Goal: Task Accomplishment & Management: Use online tool/utility

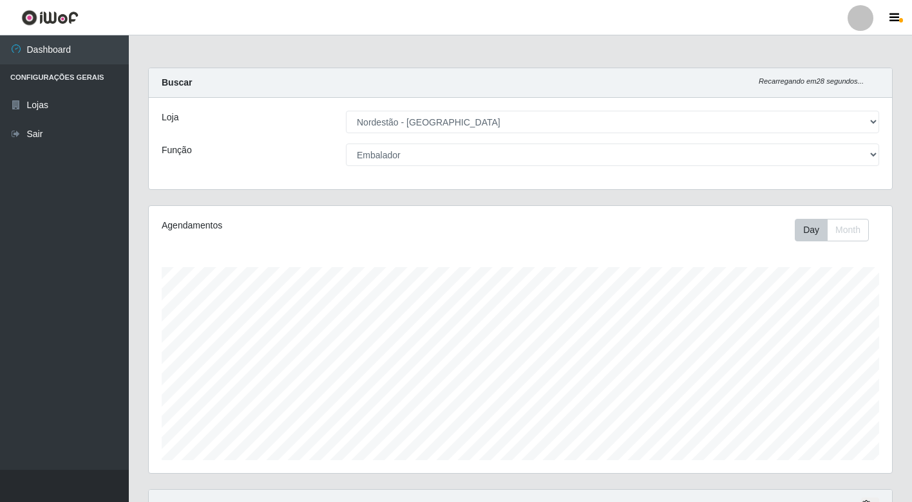
select select "454"
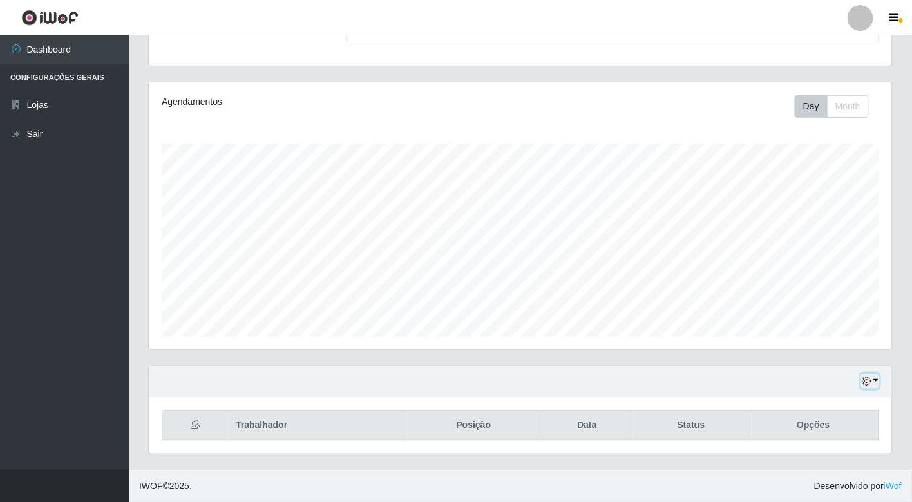
scroll to position [643700, 643224]
click at [873, 385] on button "button" at bounding box center [870, 381] width 18 height 15
click at [800, 279] on button "1 dia" at bounding box center [827, 278] width 102 height 27
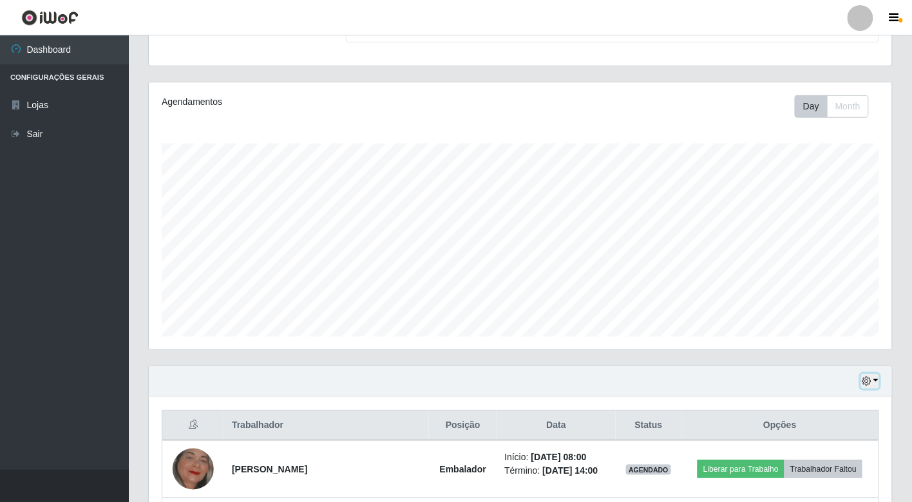
click at [869, 383] on icon "button" at bounding box center [866, 381] width 9 height 9
click at [824, 247] on button "Hoje" at bounding box center [827, 251] width 102 height 27
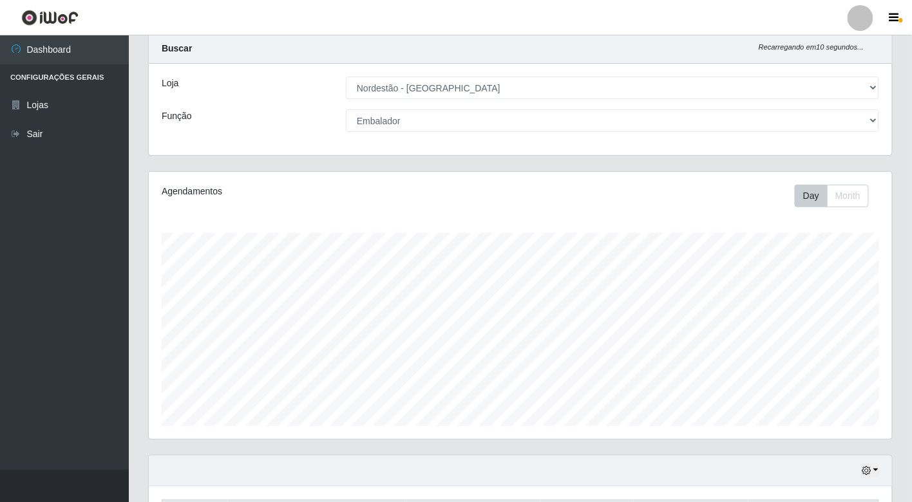
scroll to position [0, 0]
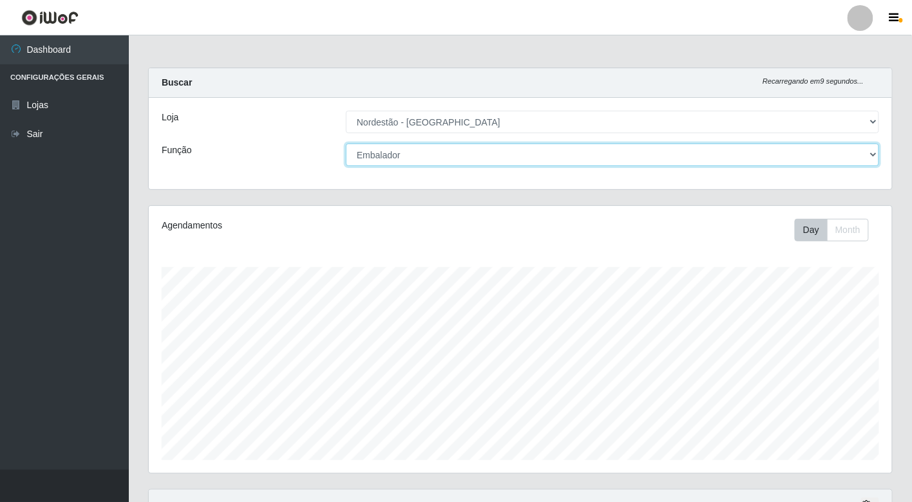
click at [831, 147] on select "[Selecione...] Balconista de Padaria Balconista de Padaria + Balconista de Pada…" at bounding box center [612, 155] width 533 height 23
select select "70"
click at [346, 144] on select "[Selecione...] Balconista de Padaria Balconista de Padaria + Balconista de Pada…" at bounding box center [612, 155] width 533 height 23
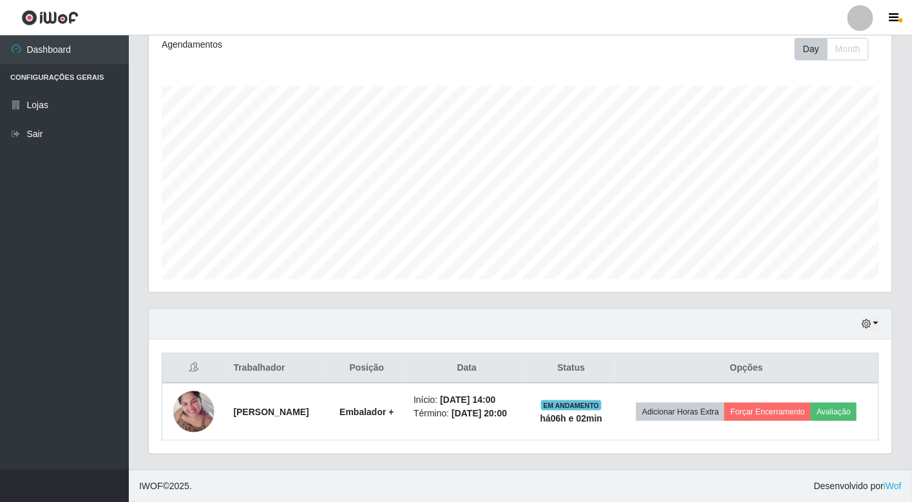
scroll to position [191, 0]
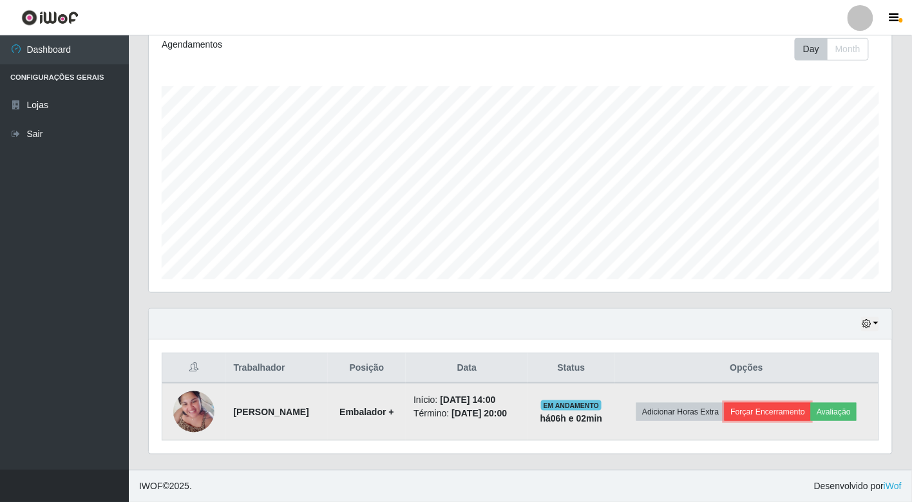
click at [795, 403] on button "Forçar Encerramento" at bounding box center [767, 412] width 86 height 18
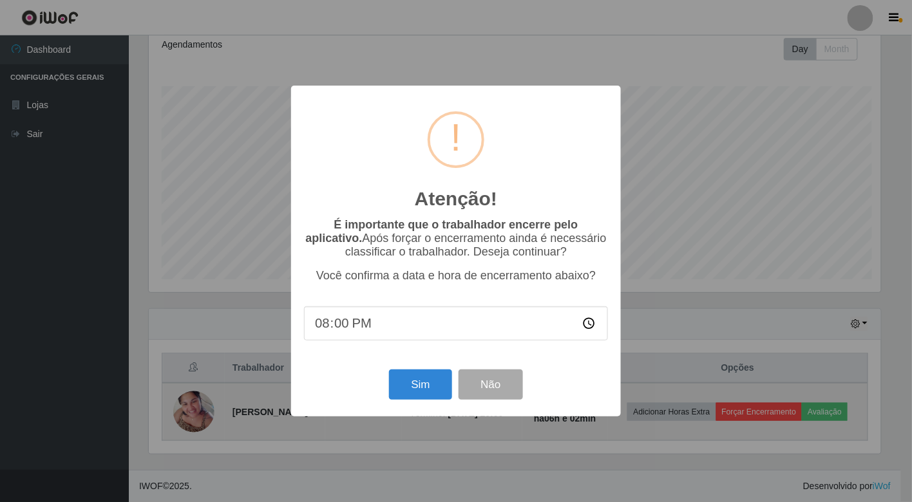
scroll to position [267, 735]
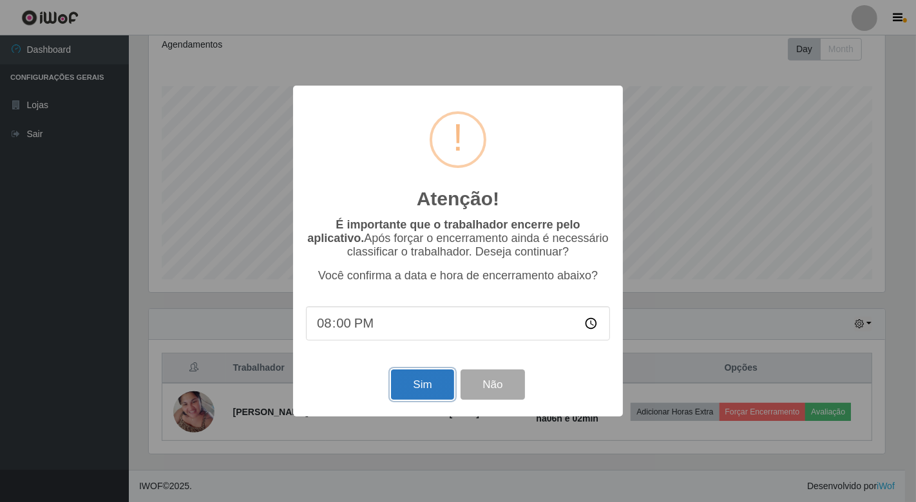
click at [421, 378] on button "Sim" at bounding box center [422, 385] width 62 height 30
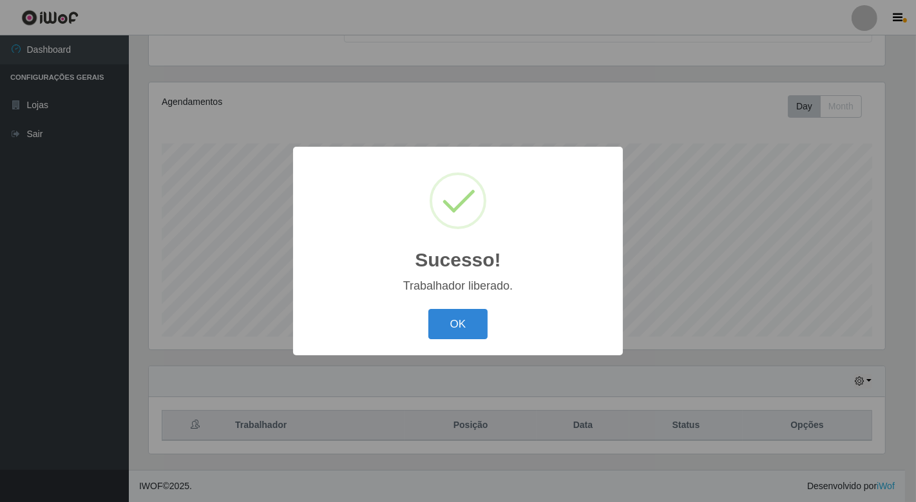
click at [448, 339] on div "OK Cancel" at bounding box center [458, 324] width 304 height 37
click at [455, 333] on button "OK" at bounding box center [458, 324] width 60 height 30
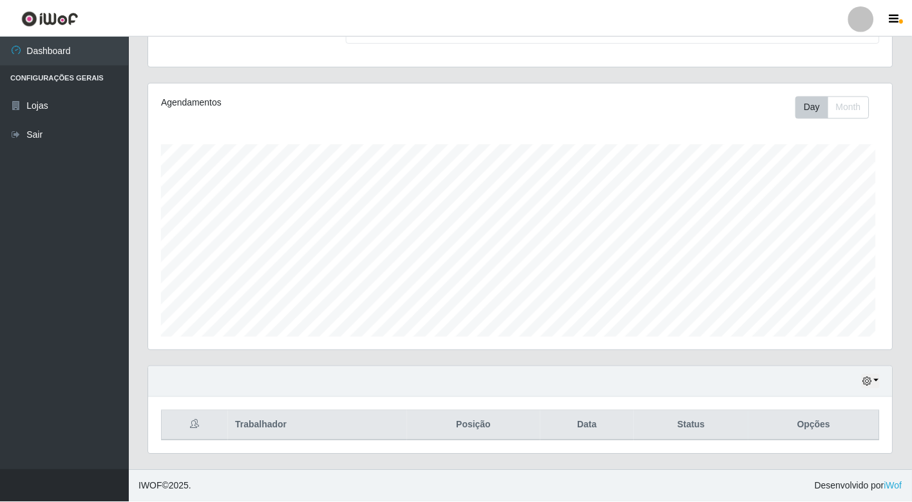
scroll to position [267, 743]
